Goal: Book appointment/travel/reservation

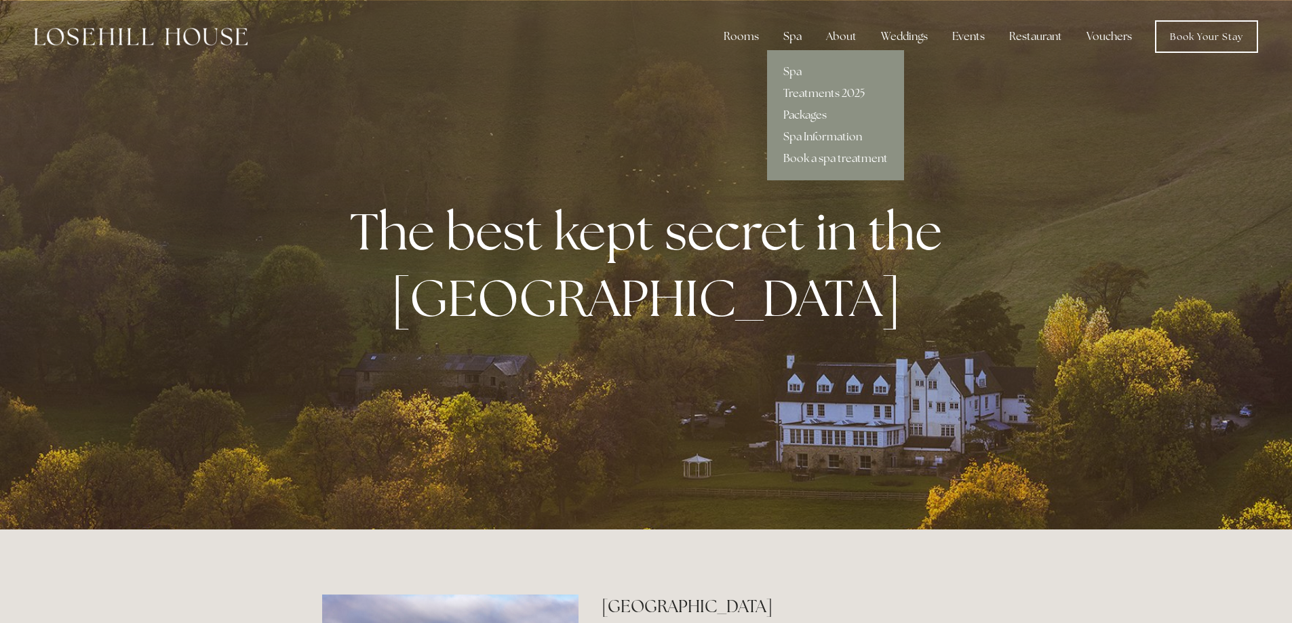
click at [795, 35] on div "Spa" at bounding box center [793, 36] width 40 height 27
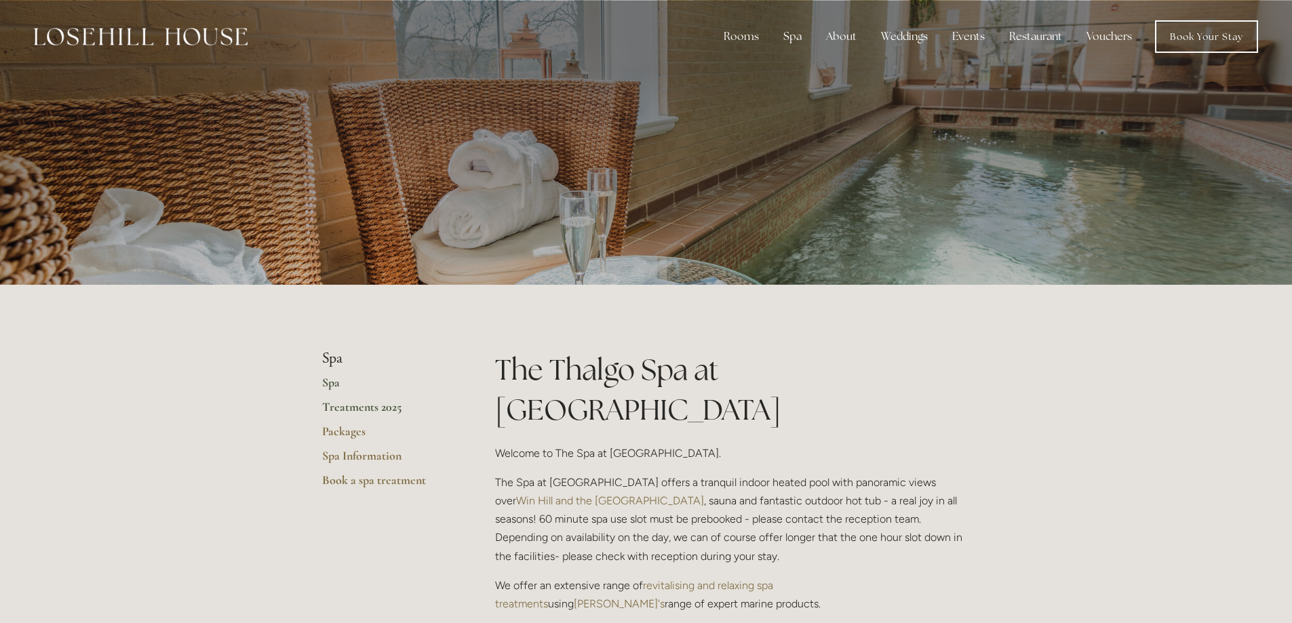
click at [334, 406] on link "Treatments 2025" at bounding box center [387, 412] width 130 height 24
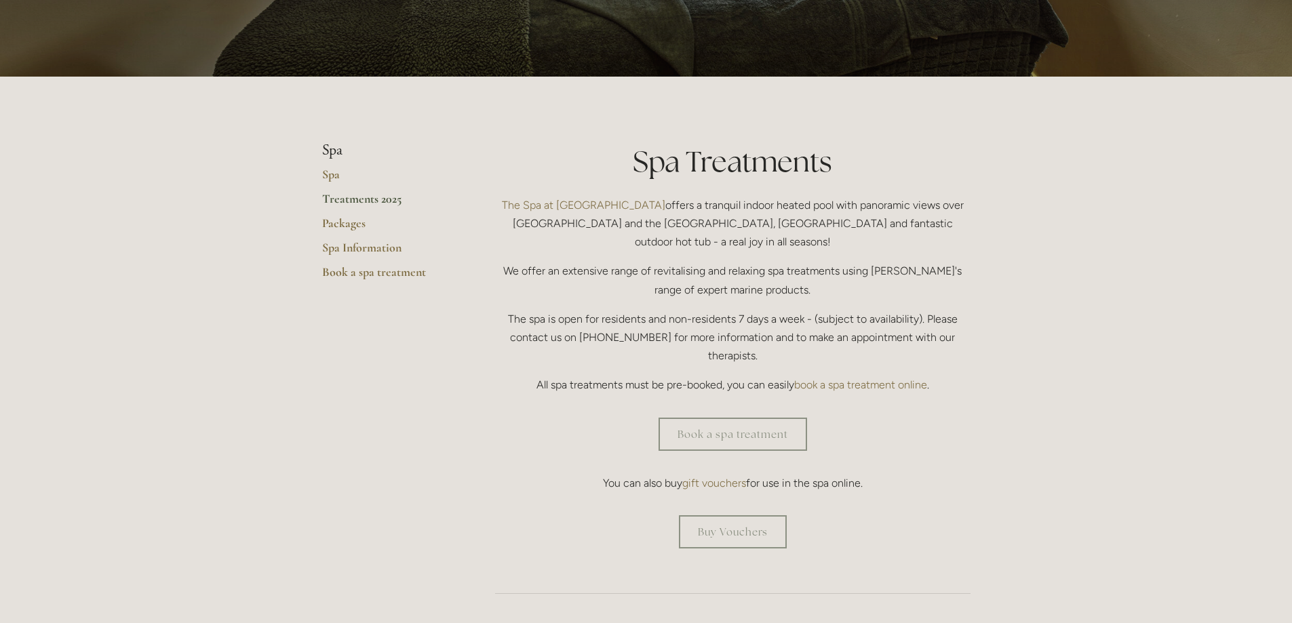
scroll to position [226, 0]
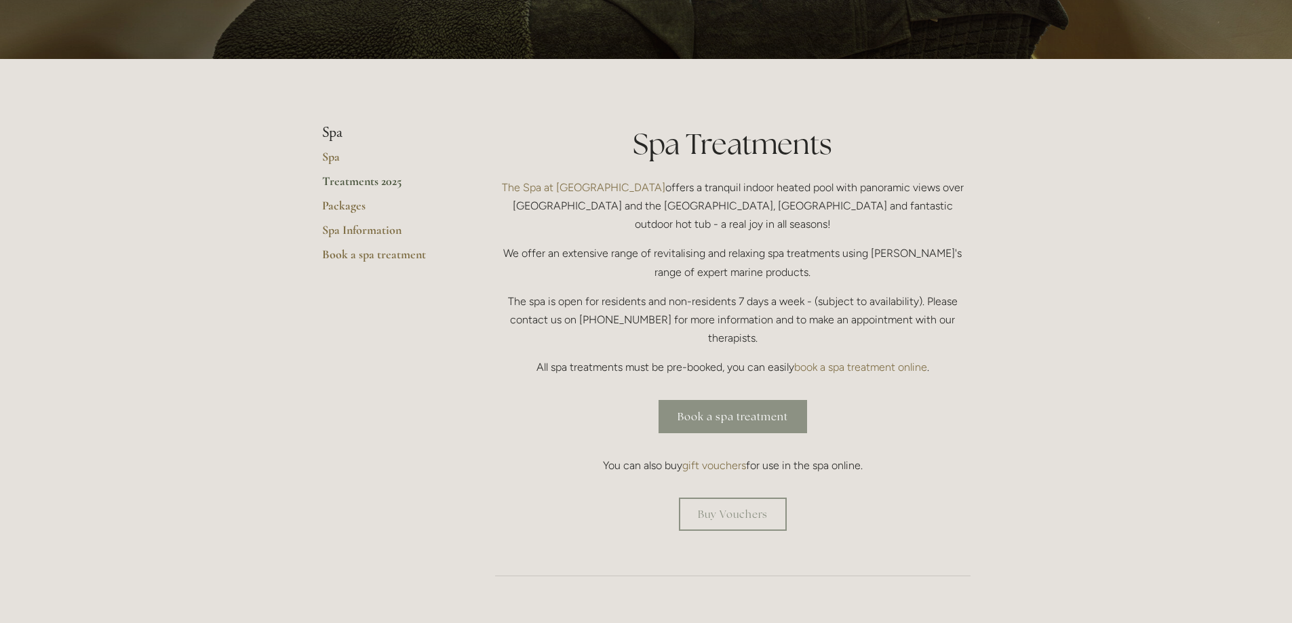
click at [702, 400] on link "Book a spa treatment" at bounding box center [733, 416] width 149 height 33
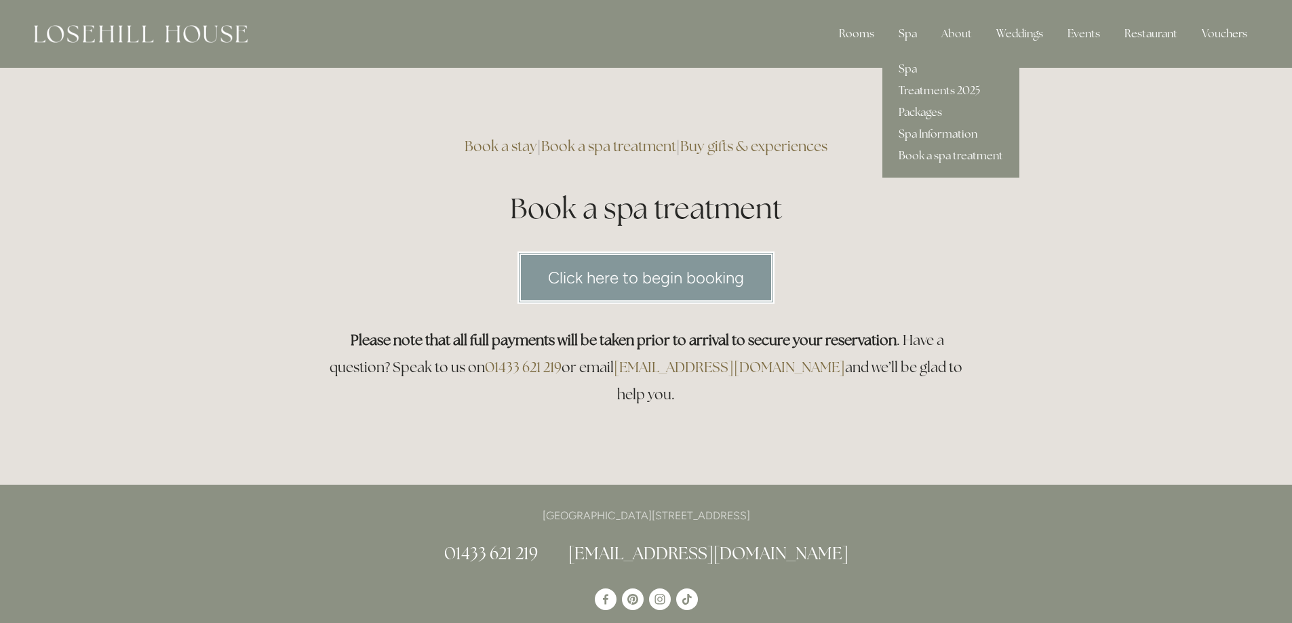
click at [927, 90] on link "Treatments 2025" at bounding box center [950, 91] width 137 height 22
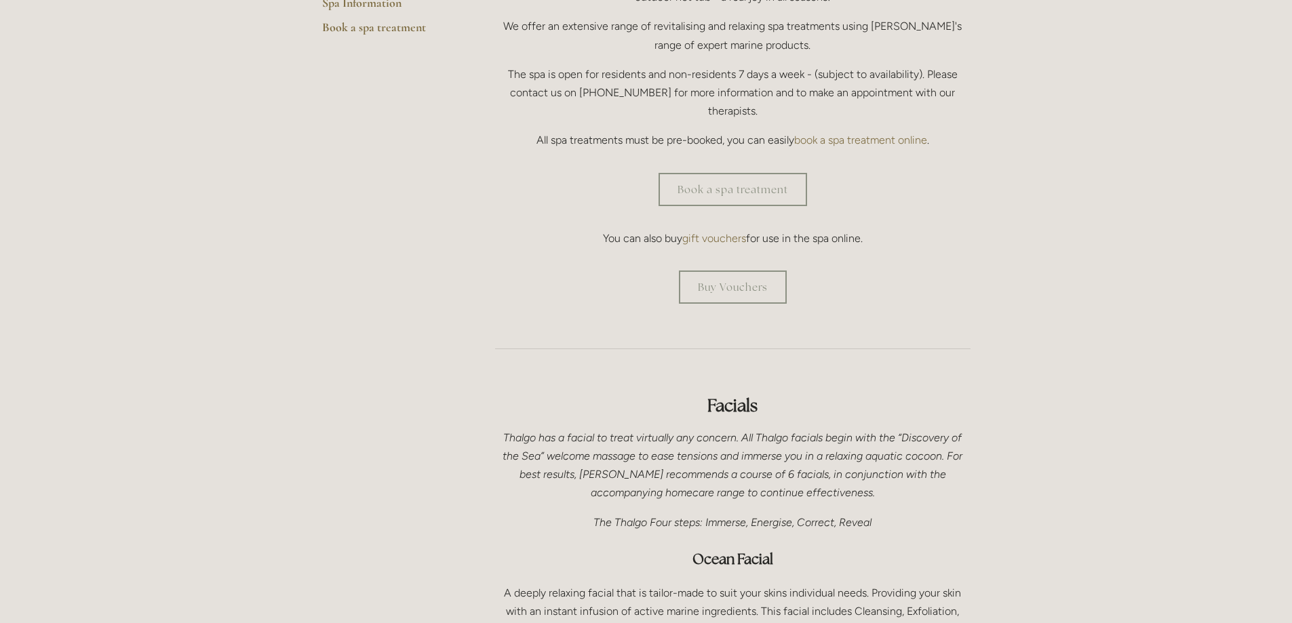
scroll to position [226, 0]
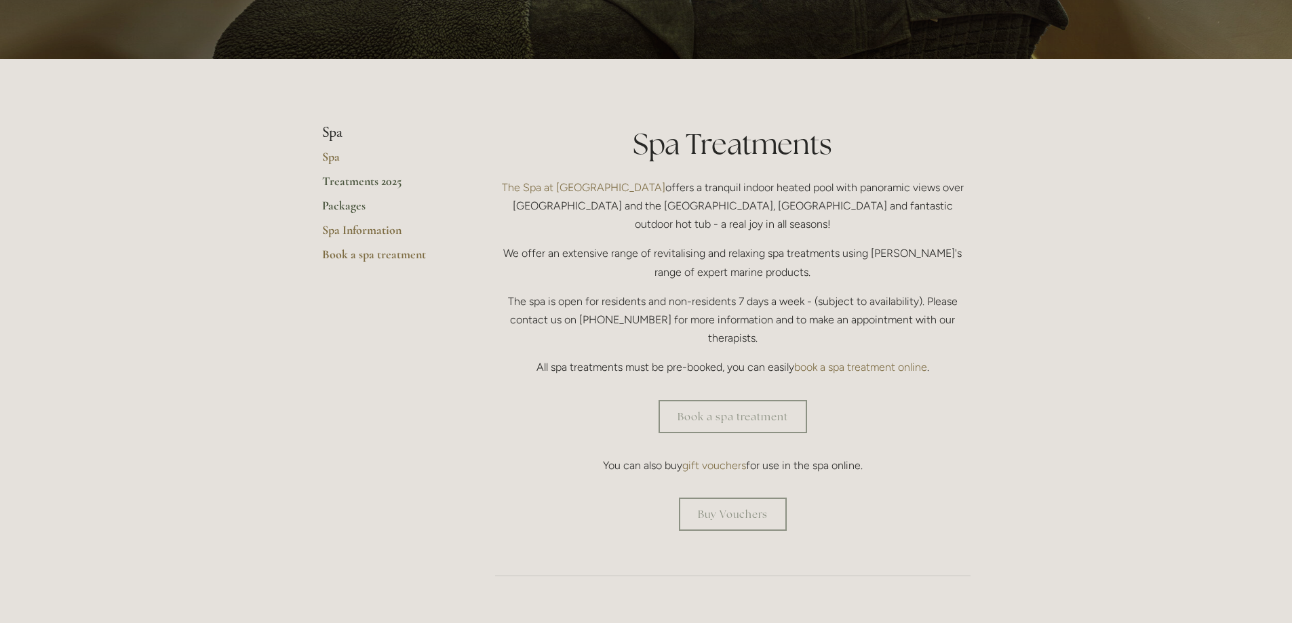
click at [344, 208] on link "Packages" at bounding box center [387, 210] width 130 height 24
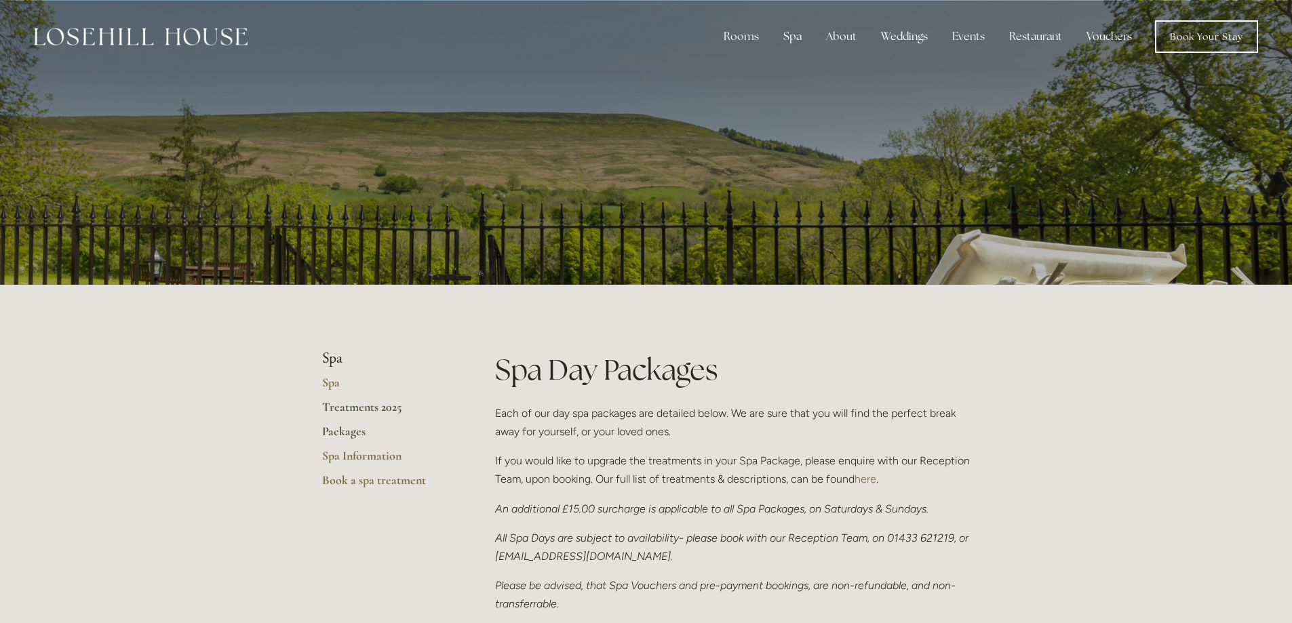
click at [362, 406] on link "Treatments 2025" at bounding box center [387, 412] width 130 height 24
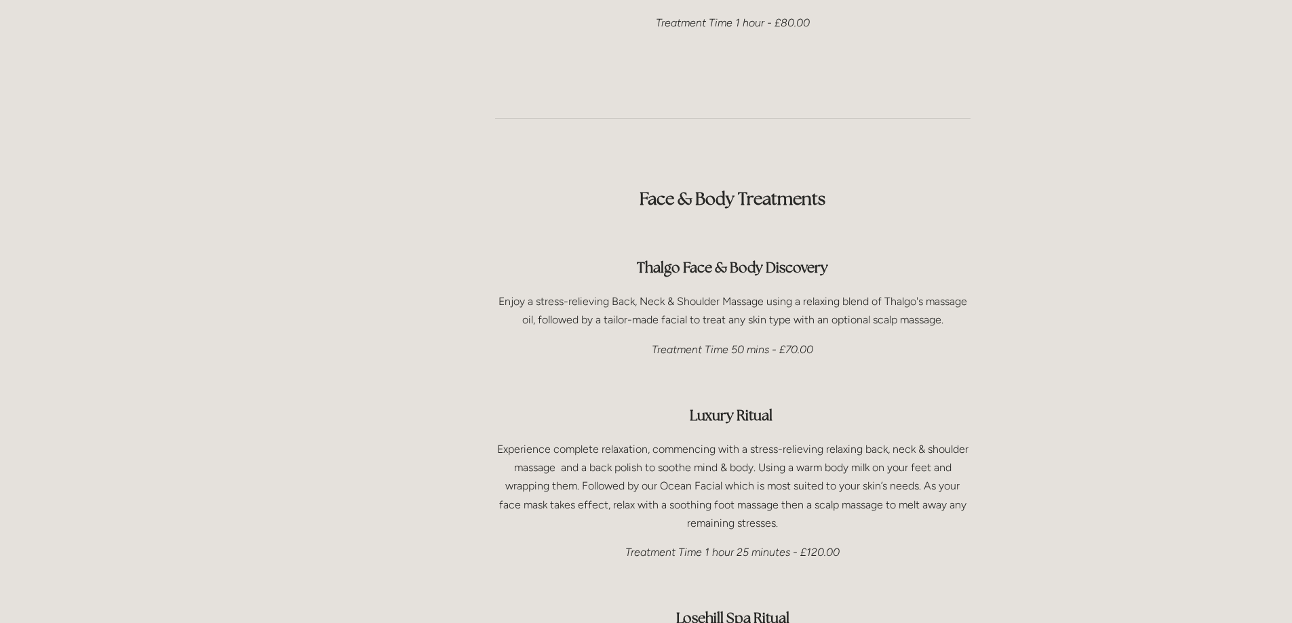
scroll to position [1764, 0]
